Goal: Task Accomplishment & Management: Manage account settings

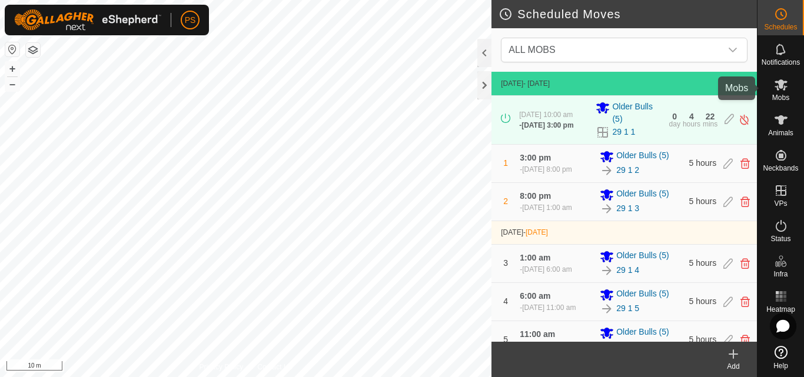
click at [779, 85] on icon at bounding box center [781, 84] width 13 height 11
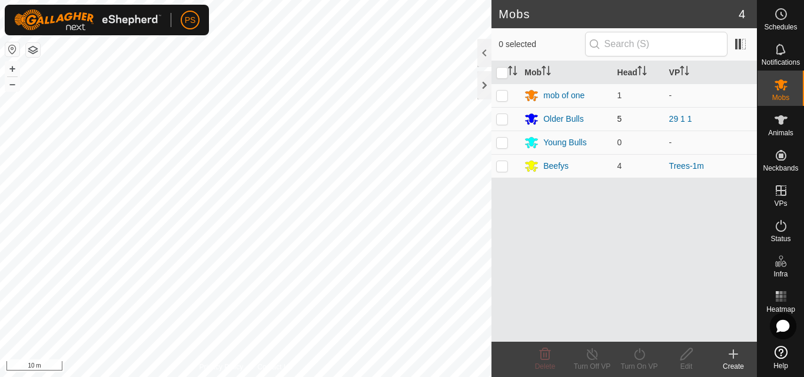
click at [502, 118] on p-checkbox at bounding box center [502, 118] width 12 height 9
click at [500, 119] on p-checkbox at bounding box center [502, 118] width 12 height 9
checkbox input "false"
click at [572, 118] on div "Older Bulls" at bounding box center [563, 119] width 40 height 12
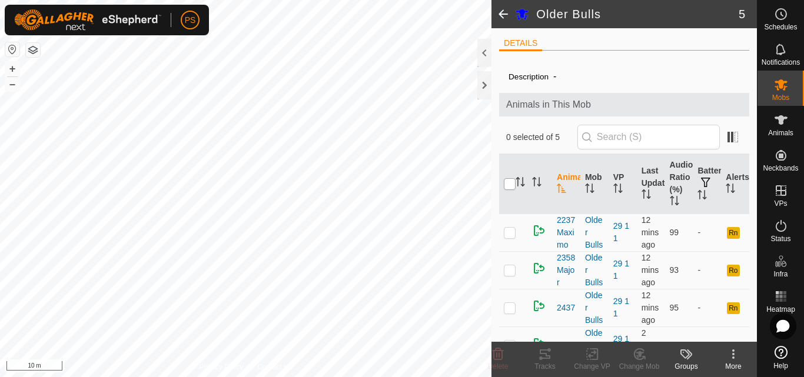
click at [506, 185] on input "checkbox" at bounding box center [510, 184] width 12 height 12
checkbox input "true"
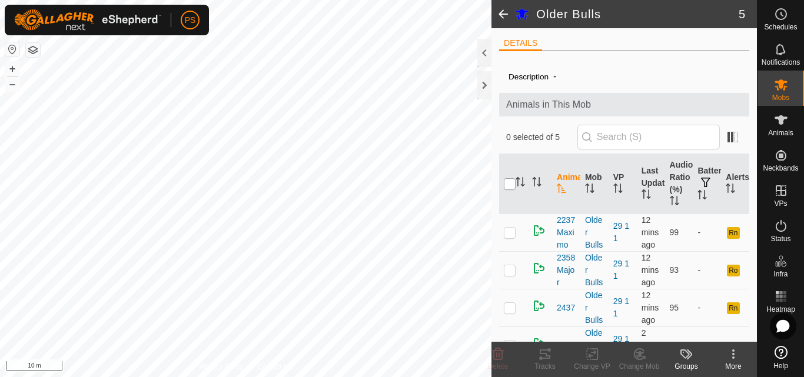
checkbox input "true"
click at [544, 356] on icon at bounding box center [545, 354] width 14 height 14
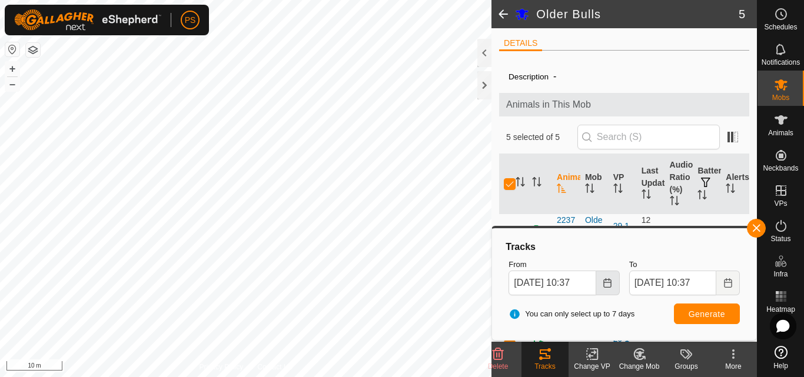
click at [606, 282] on icon "Choose Date" at bounding box center [607, 282] width 8 height 9
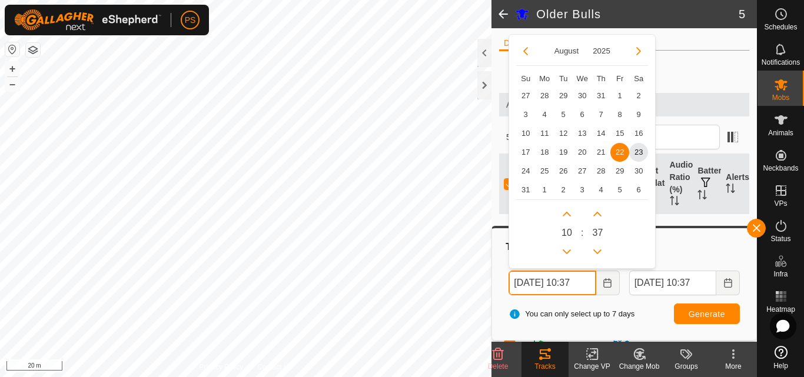
scroll to position [0, 5]
click at [609, 282] on icon "Choose Date" at bounding box center [607, 282] width 8 height 9
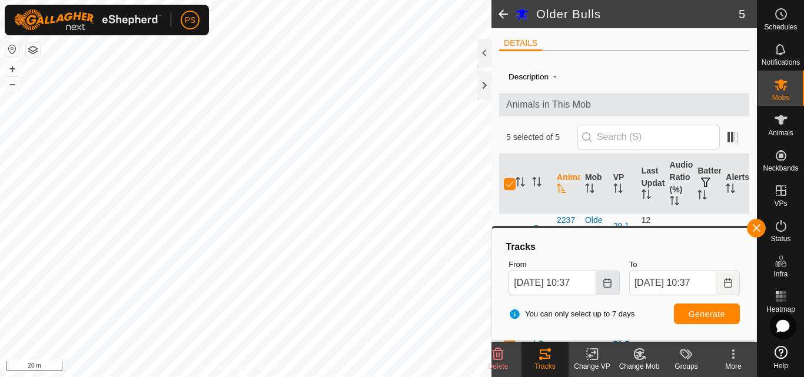
scroll to position [0, 0]
click at [609, 282] on icon "Choose Date" at bounding box center [607, 282] width 8 height 9
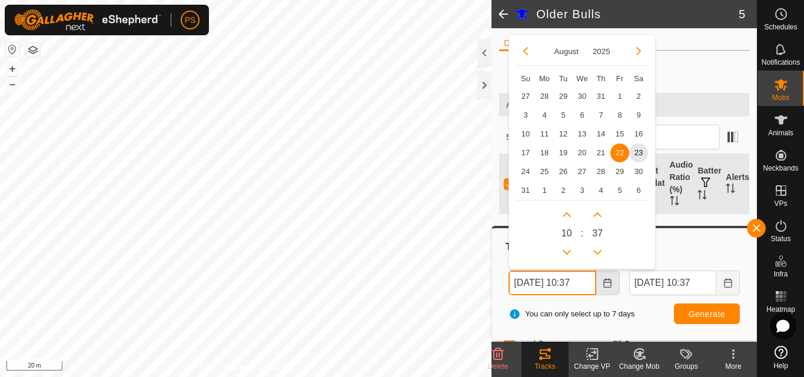
scroll to position [0, 5]
click at [572, 250] on button "Previous Hour" at bounding box center [566, 252] width 19 height 19
click at [640, 151] on span "23" at bounding box center [638, 152] width 19 height 19
type input "[DATE] 09:37"
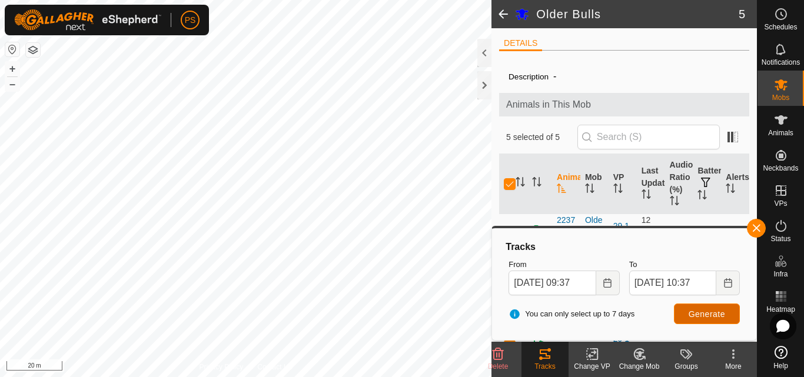
scroll to position [0, 0]
click at [712, 318] on span "Generate" at bounding box center [707, 314] width 36 height 9
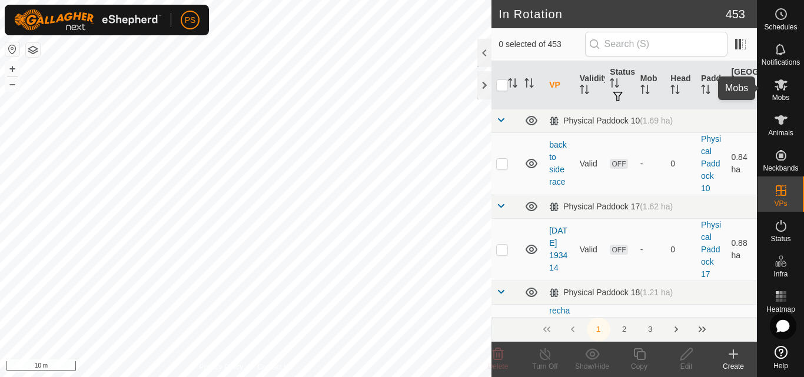
click at [777, 91] on icon at bounding box center [781, 85] width 14 height 14
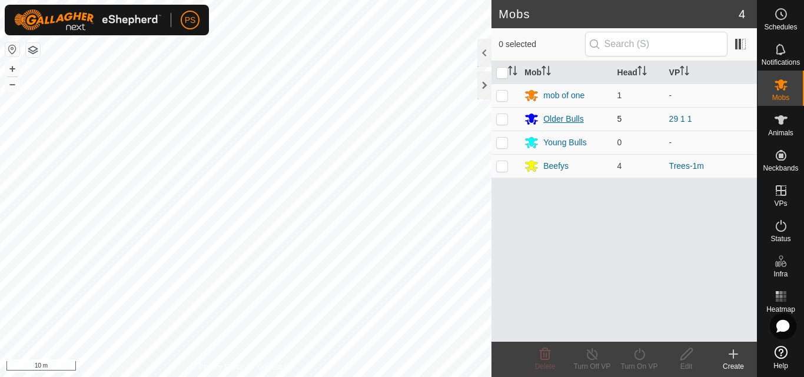
click at [562, 118] on div "Older Bulls" at bounding box center [563, 119] width 40 height 12
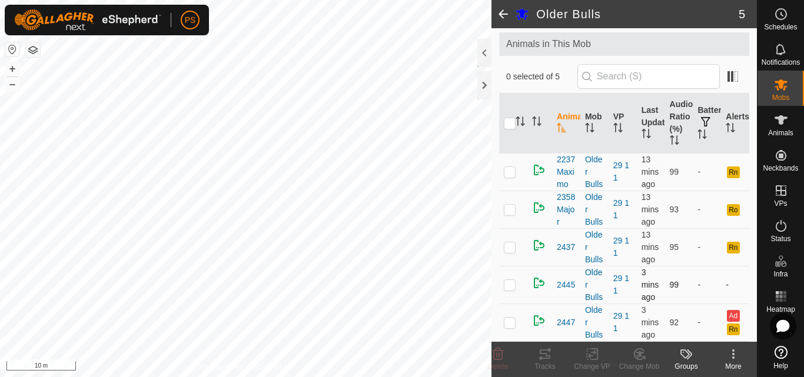
scroll to position [122, 0]
click at [515, 318] on p-checkbox at bounding box center [510, 322] width 12 height 9
click at [509, 318] on p-checkbox at bounding box center [510, 322] width 12 height 9
click at [510, 318] on p-checkbox at bounding box center [510, 322] width 12 height 9
checkbox input "true"
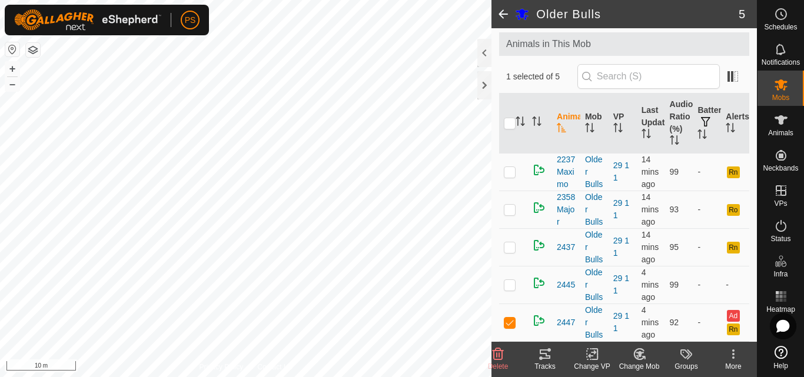
click at [546, 355] on icon at bounding box center [545, 354] width 11 height 9
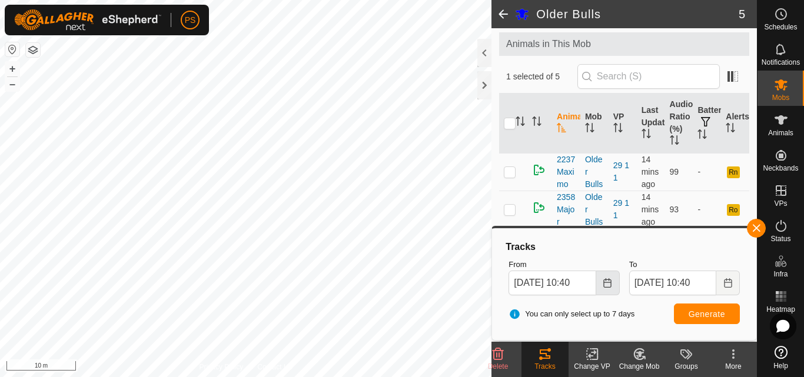
click at [609, 283] on icon "Choose Date" at bounding box center [607, 282] width 8 height 9
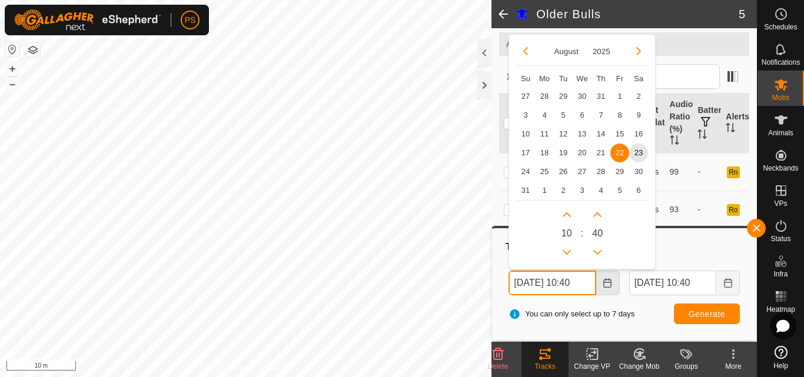
scroll to position [0, 5]
click at [567, 248] on button "Previous Hour" at bounding box center [566, 252] width 19 height 19
click at [567, 252] on span "Previous Hour" at bounding box center [567, 252] width 0 height 0
click at [567, 248] on button "Previous Hour" at bounding box center [566, 252] width 19 height 19
click at [639, 151] on span "23" at bounding box center [638, 152] width 19 height 19
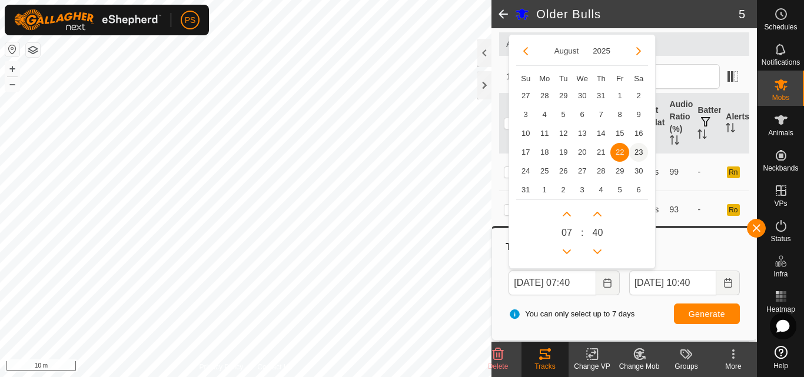
type input "[DATE] 07:40"
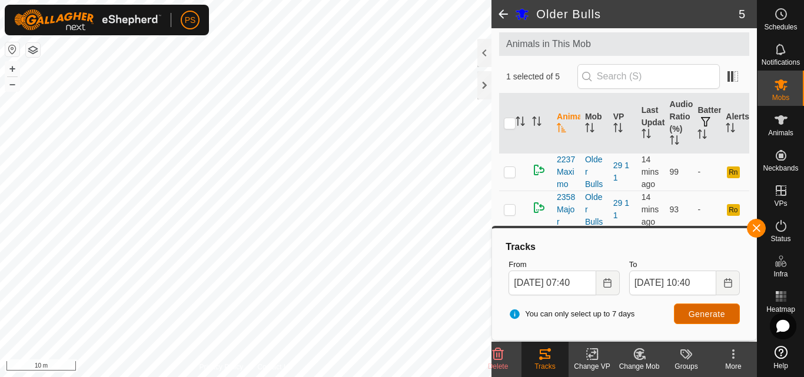
click at [711, 312] on span "Generate" at bounding box center [707, 314] width 36 height 9
click at [757, 228] on button "button" at bounding box center [756, 228] width 19 height 19
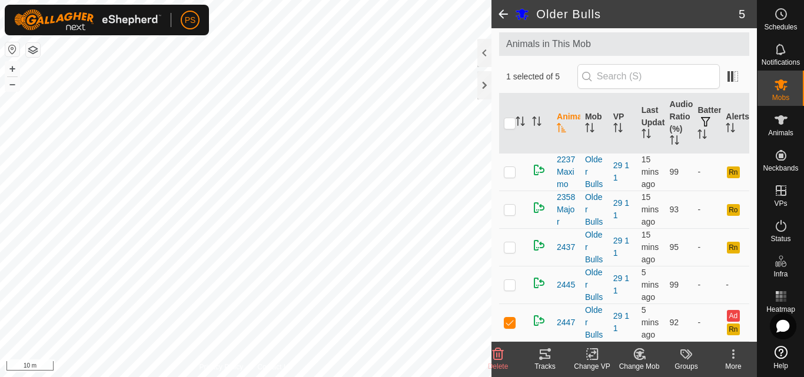
click at [9, 48] on button "button" at bounding box center [12, 49] width 14 height 14
click at [781, 85] on icon at bounding box center [781, 84] width 13 height 11
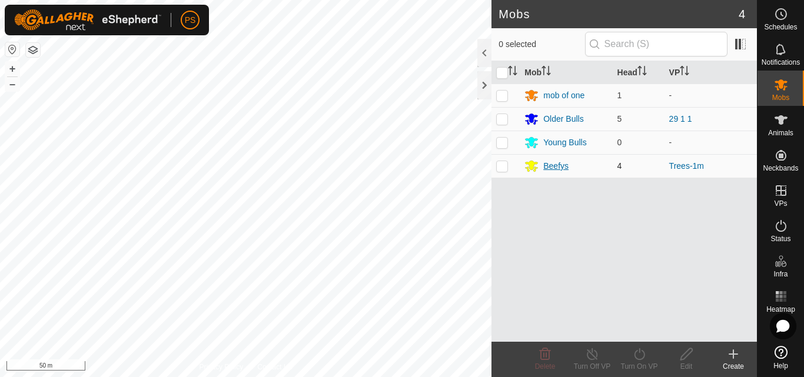
click at [554, 164] on div "Beefys" at bounding box center [555, 166] width 25 height 12
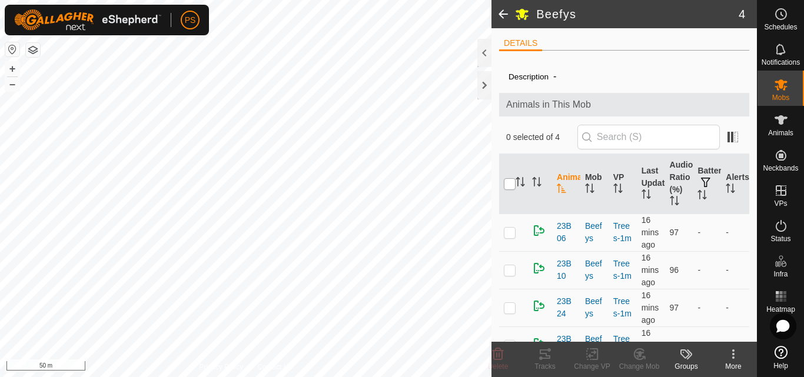
click at [509, 182] on input "checkbox" at bounding box center [510, 184] width 12 height 12
checkbox input "true"
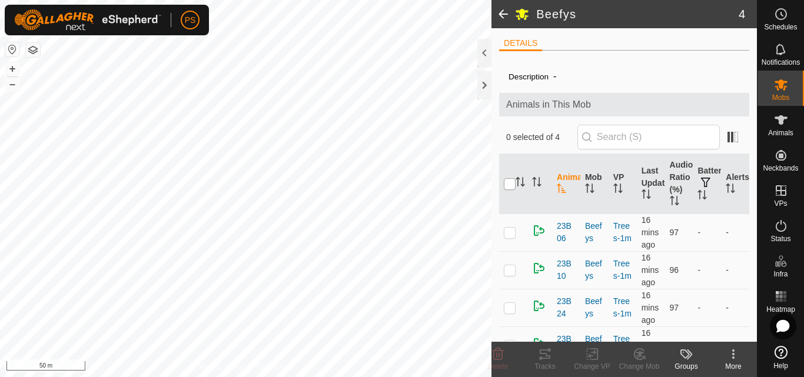
checkbox input "true"
click at [542, 354] on icon at bounding box center [545, 354] width 11 height 9
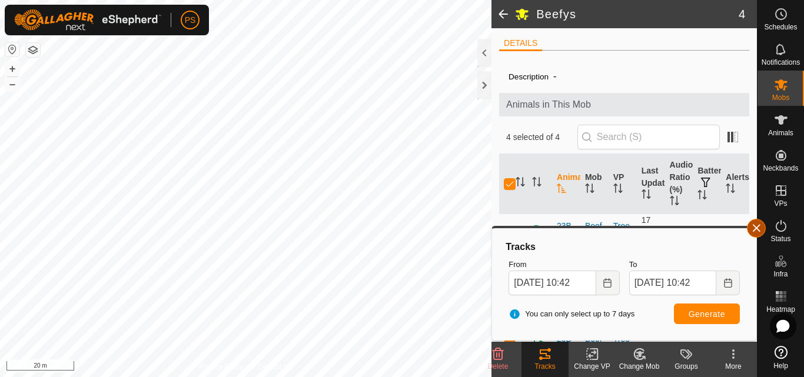
click at [758, 230] on span "button" at bounding box center [756, 228] width 9 height 9
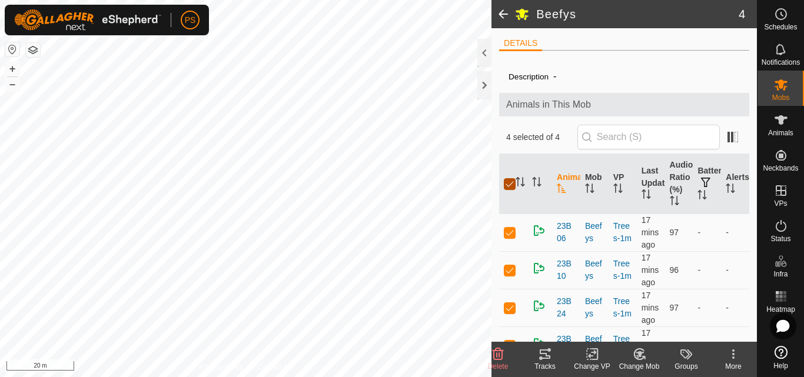
click at [506, 185] on input "checkbox" at bounding box center [510, 184] width 12 height 12
checkbox input "false"
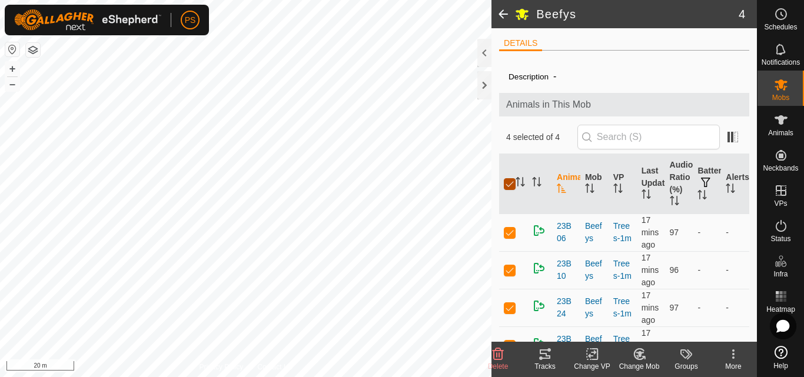
checkbox input "false"
click at [505, 14] on span at bounding box center [503, 14] width 24 height 28
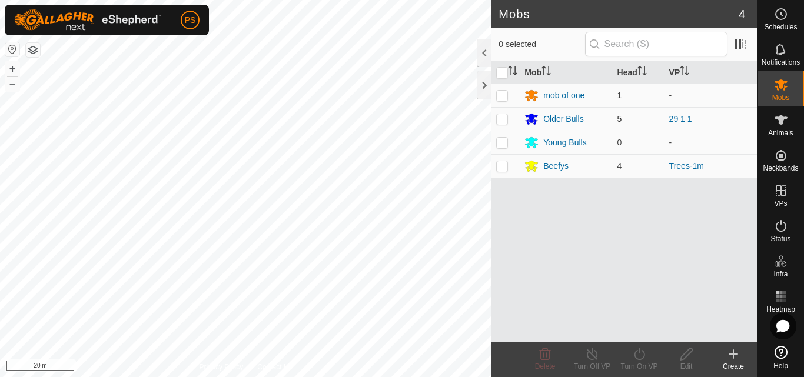
click at [501, 122] on p-checkbox at bounding box center [502, 118] width 12 height 9
checkbox input "false"
click at [566, 122] on div "Older Bulls" at bounding box center [563, 119] width 40 height 12
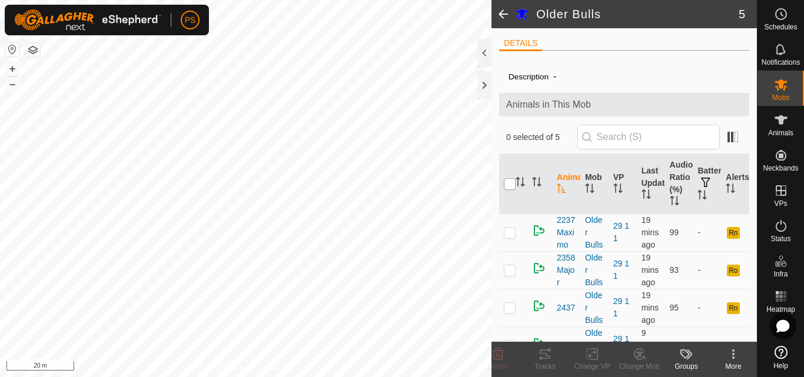
click at [511, 184] on input "checkbox" at bounding box center [510, 184] width 12 height 12
checkbox input "true"
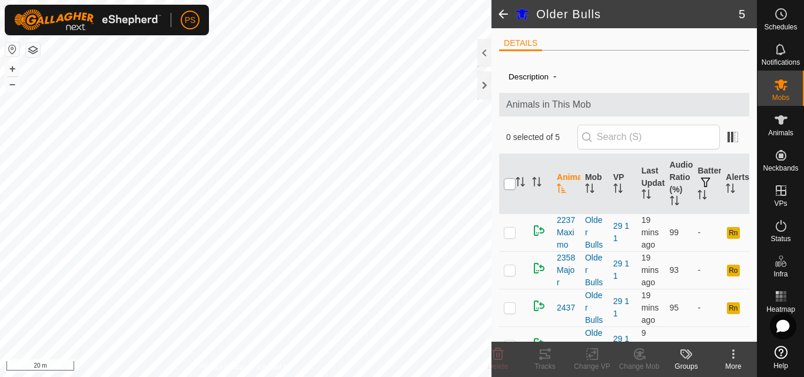
checkbox input "true"
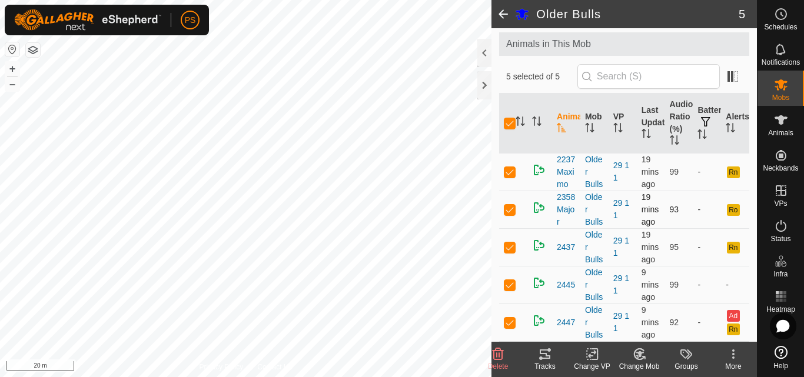
scroll to position [122, 0]
click at [735, 356] on icon at bounding box center [733, 354] width 14 height 14
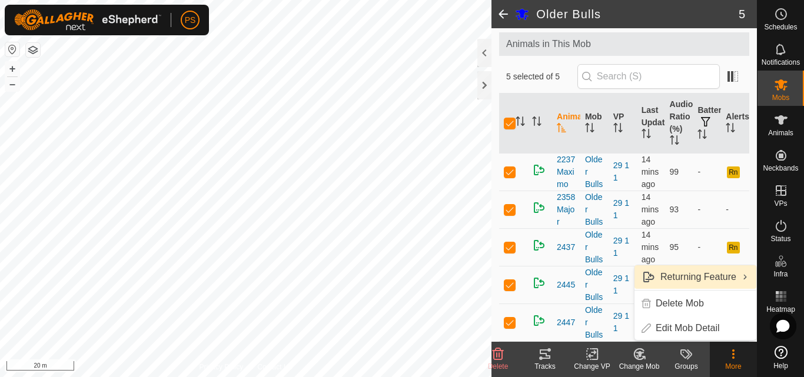
click at [709, 274] on link "Returning Feature" at bounding box center [696, 277] width 122 height 24
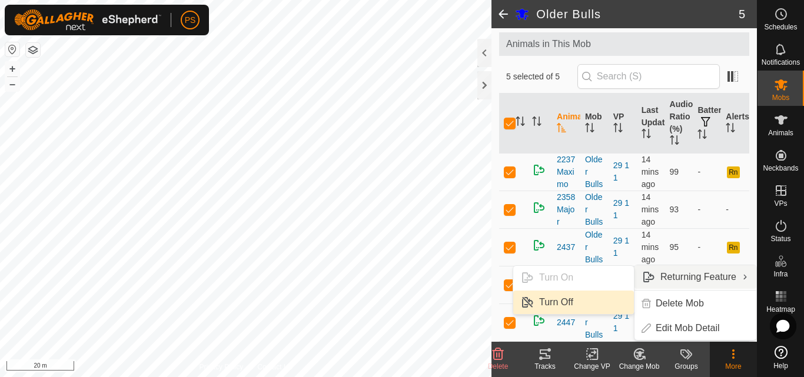
click at [576, 303] on link "Turn Off" at bounding box center [573, 303] width 121 height 24
